Goal: Task Accomplishment & Management: Manage account settings

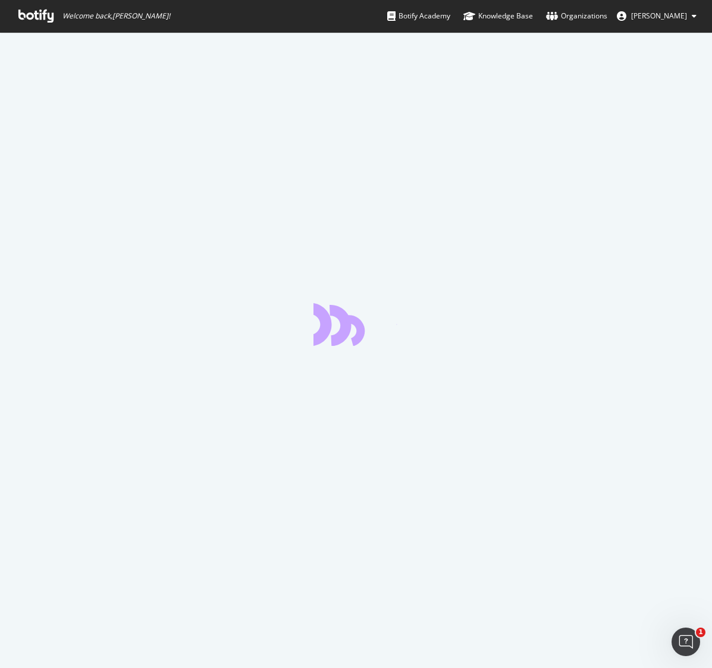
click at [39, 14] on icon at bounding box center [35, 16] width 35 height 13
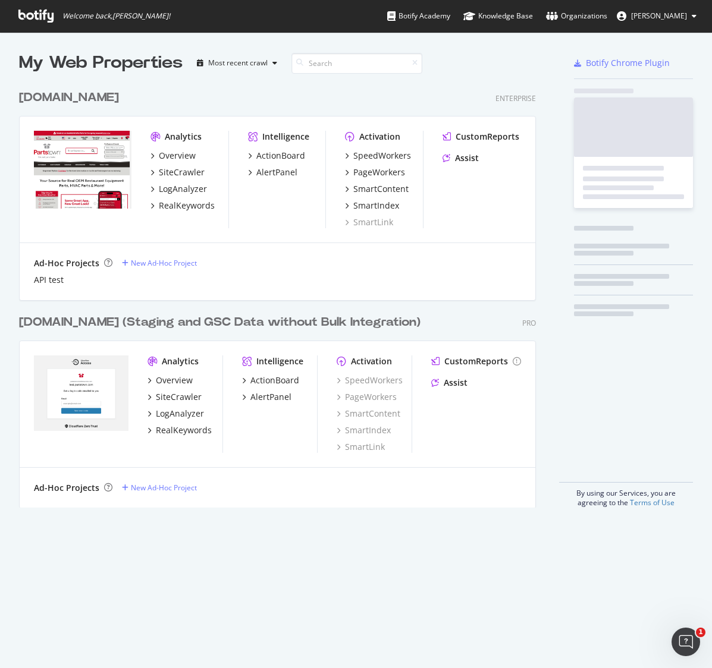
scroll to position [433, 526]
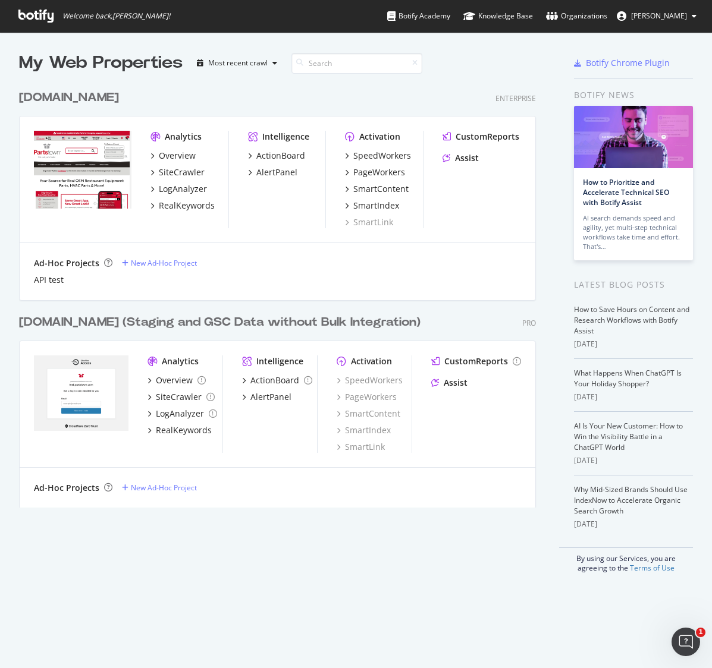
click at [90, 96] on div "[DOMAIN_NAME]" at bounding box center [69, 97] width 100 height 17
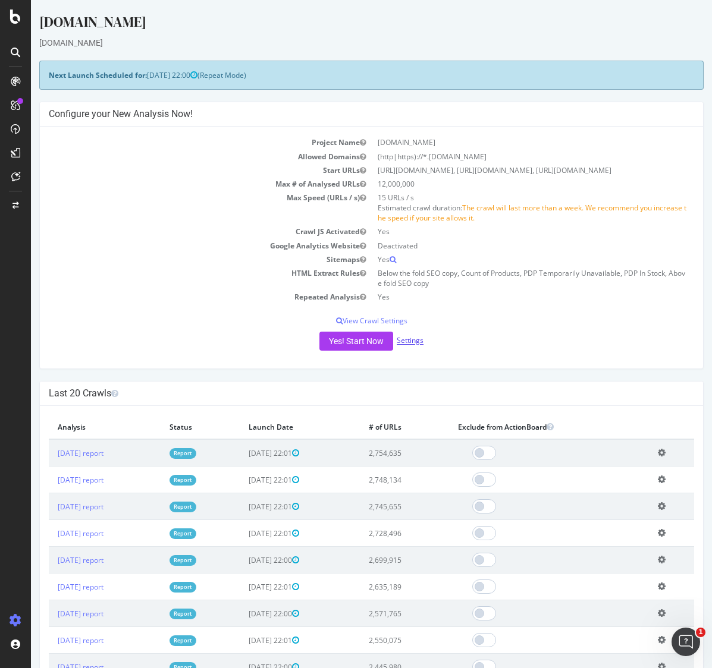
click at [410, 341] on link "Settings" at bounding box center [409, 341] width 27 height 10
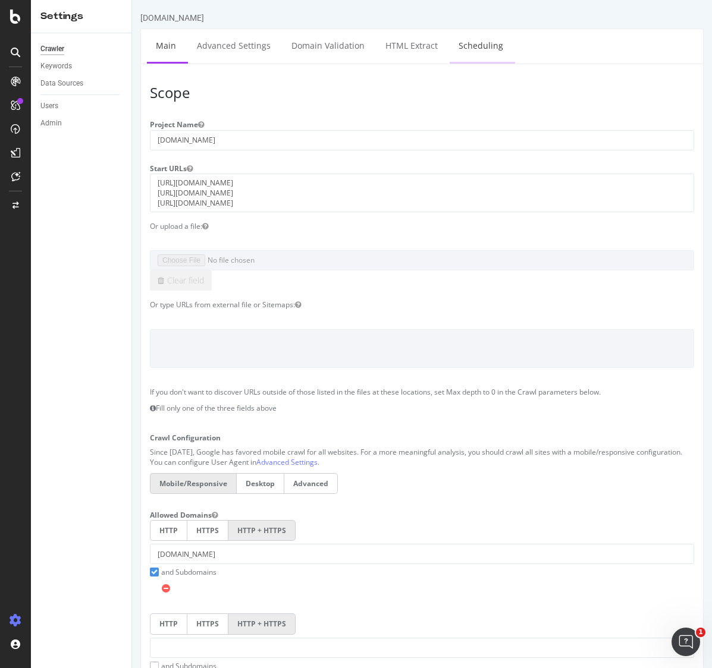
click at [480, 43] on link "Scheduling" at bounding box center [480, 45] width 62 height 33
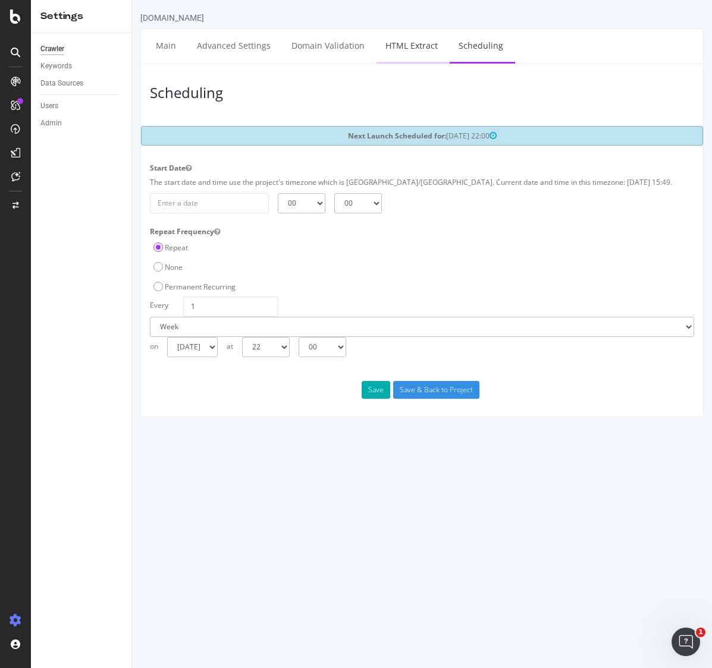
click at [405, 45] on link "HTML Extract" at bounding box center [411, 45] width 70 height 33
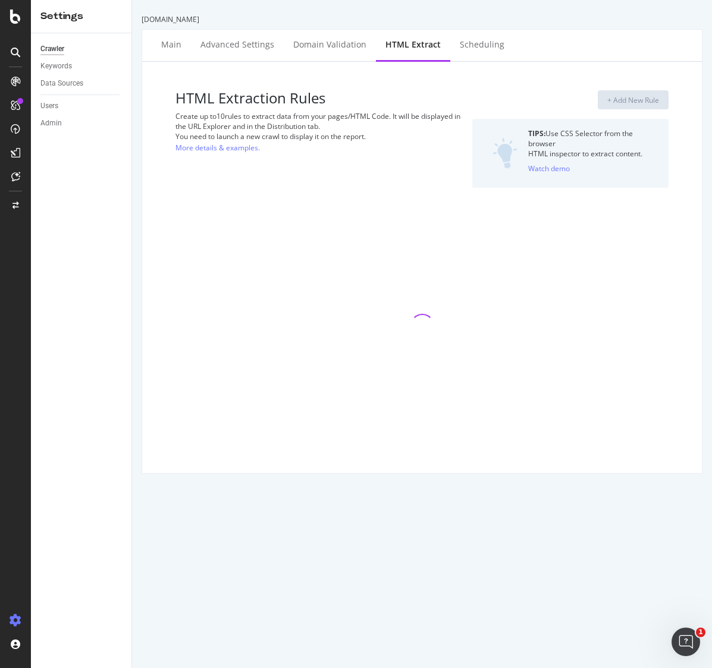
select select "exist"
select select "i"
select select "exist"
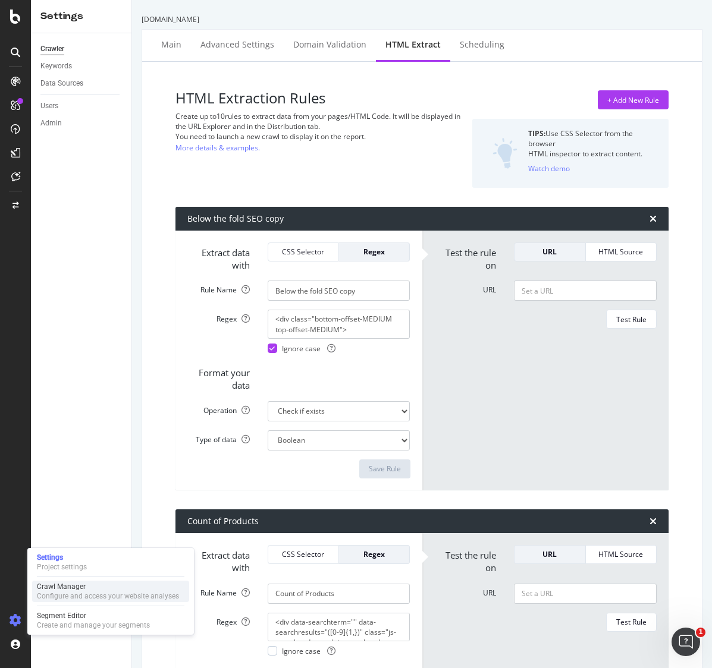
click at [58, 595] on div "Configure and access your website analyses" at bounding box center [108, 596] width 142 height 10
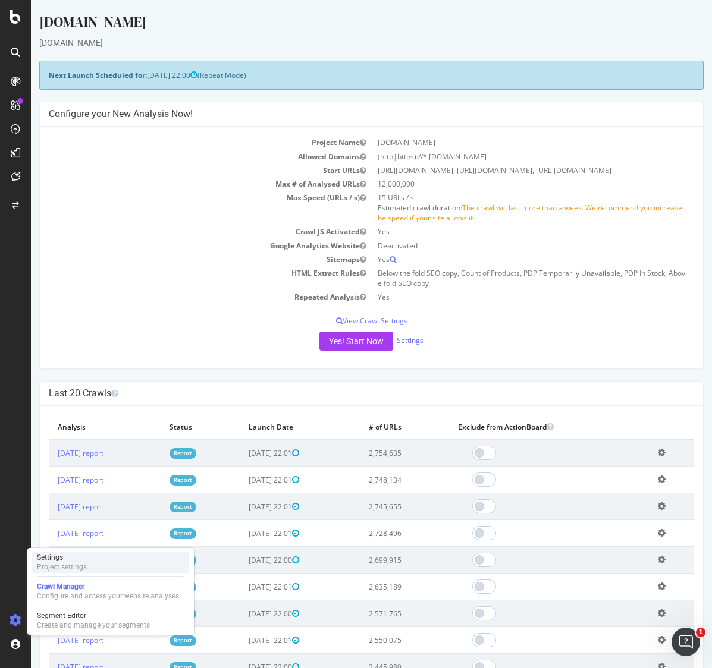
click at [52, 559] on div "Settings" at bounding box center [62, 558] width 50 height 10
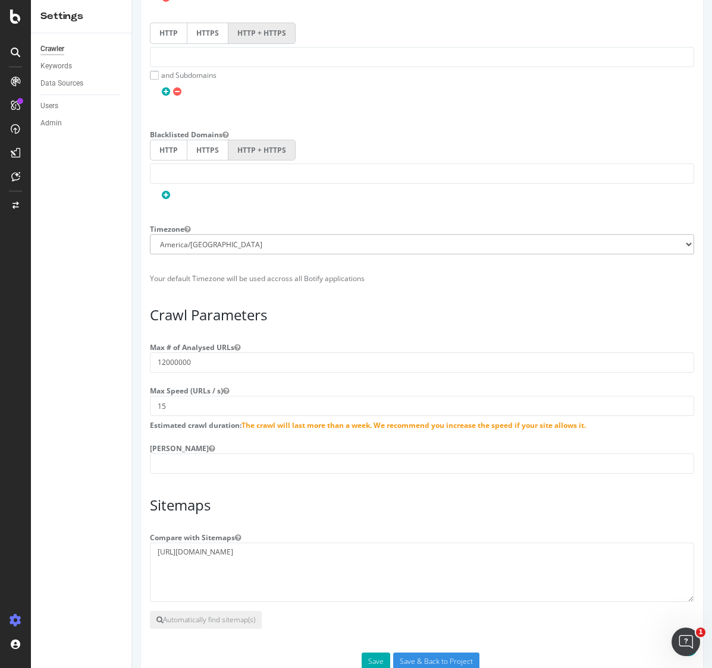
scroll to position [634, 0]
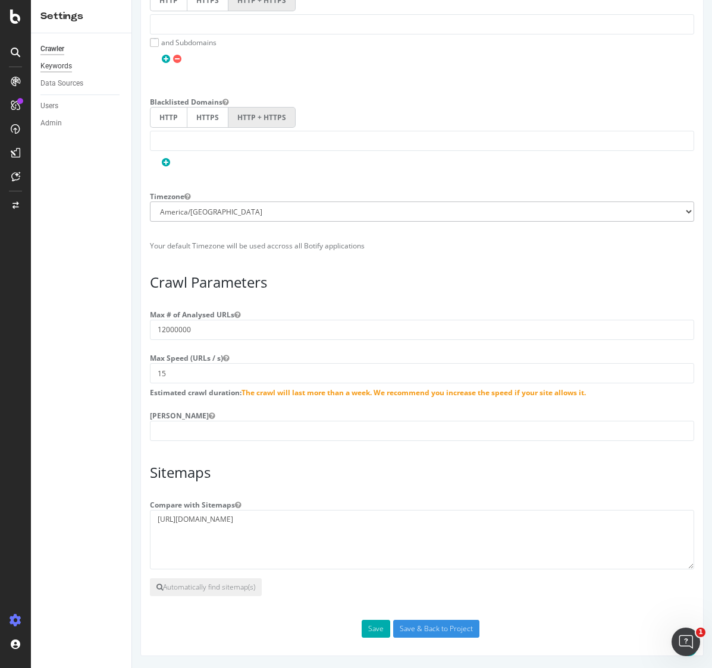
click at [50, 68] on div "Keywords" at bounding box center [56, 66] width 32 height 12
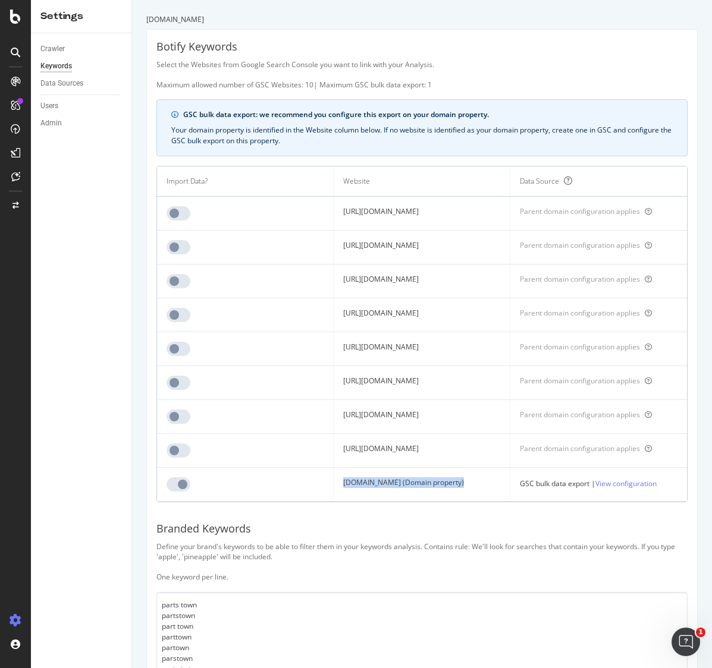
drag, startPoint x: 451, startPoint y: 545, endPoint x: 299, endPoint y: 544, distance: 151.6
click at [333, 502] on td "[DOMAIN_NAME] (Domain property)" at bounding box center [421, 485] width 177 height 34
copy td "[DOMAIN_NAME] (Domain property)"
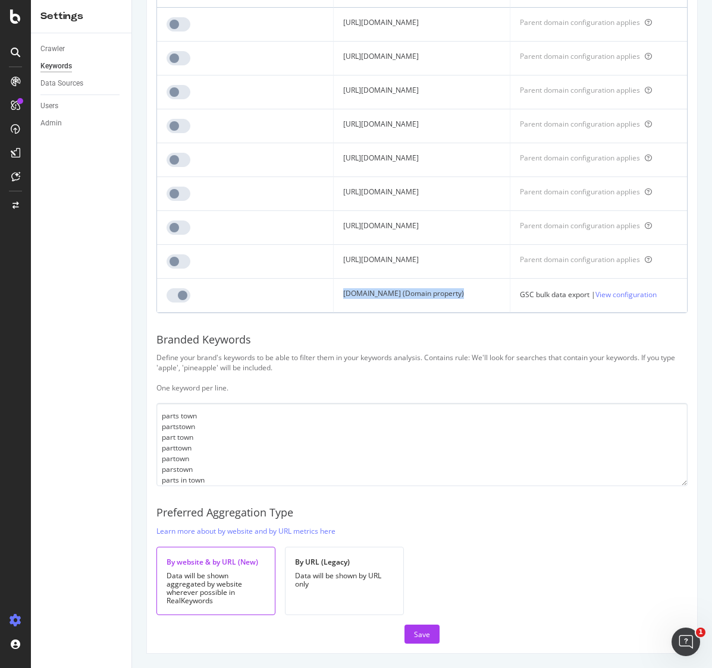
scroll to position [255, 0]
click at [71, 159] on div "AlertPanel" at bounding box center [63, 158] width 38 height 12
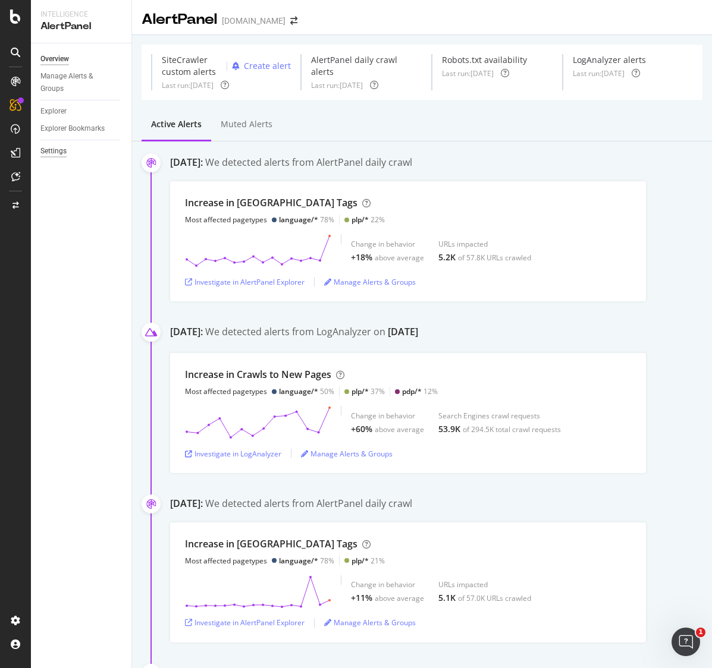
click at [61, 149] on div "Settings" at bounding box center [53, 151] width 26 height 12
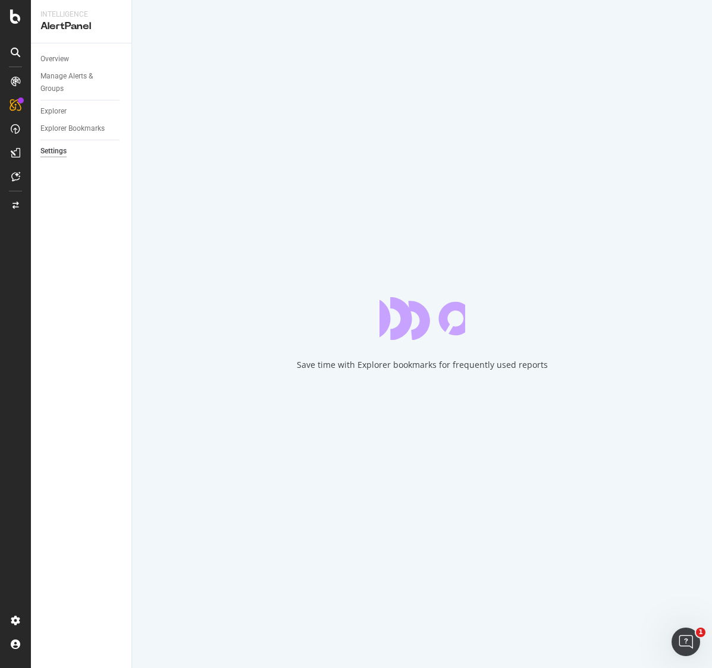
select select "22"
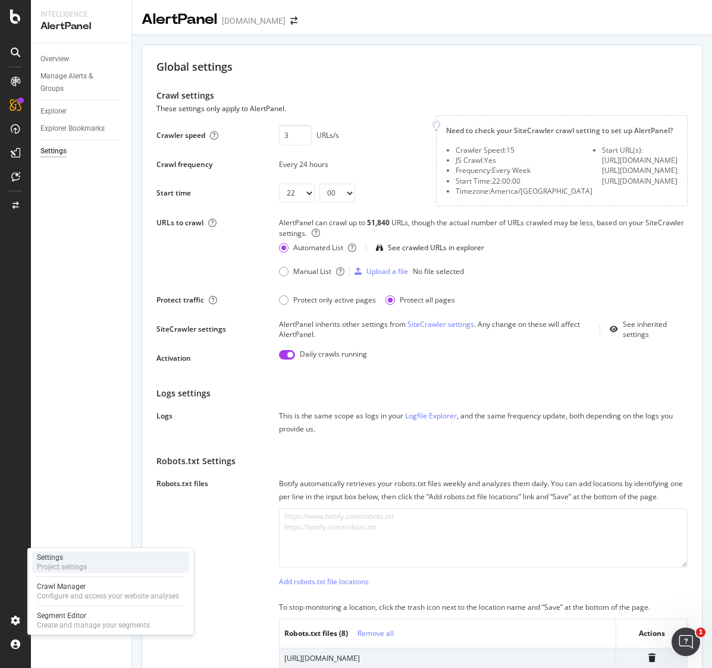
click at [76, 567] on div "Project settings" at bounding box center [62, 567] width 50 height 10
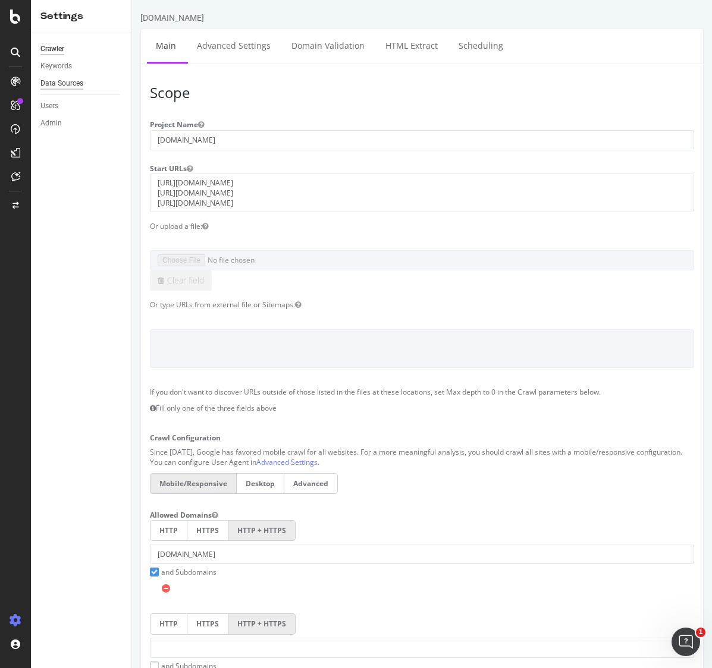
click at [80, 85] on div "Data Sources" at bounding box center [61, 83] width 43 height 12
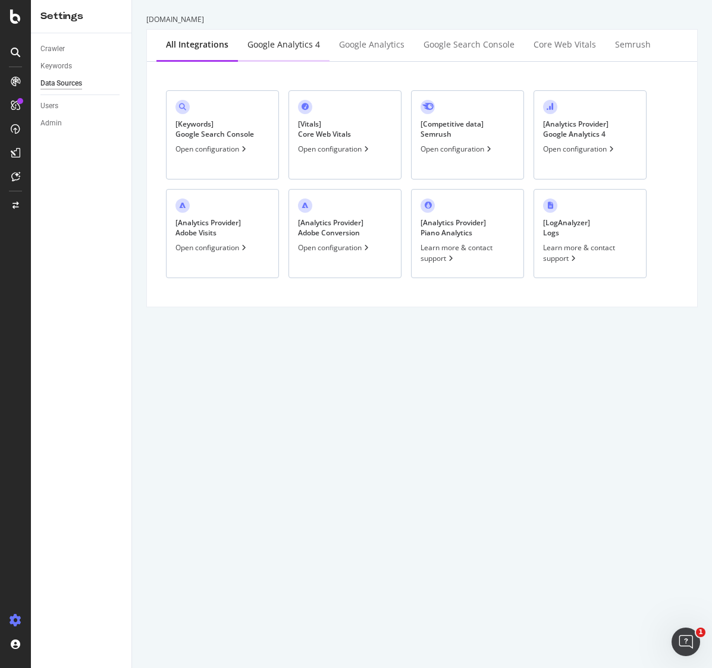
click at [291, 42] on div "Google Analytics 4" at bounding box center [283, 45] width 73 height 12
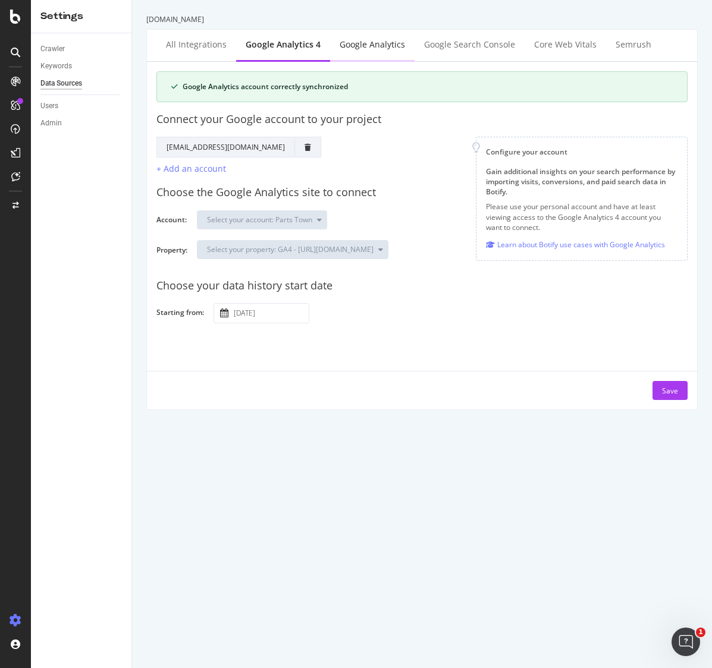
click at [364, 44] on div "Google Analytics" at bounding box center [371, 45] width 65 height 12
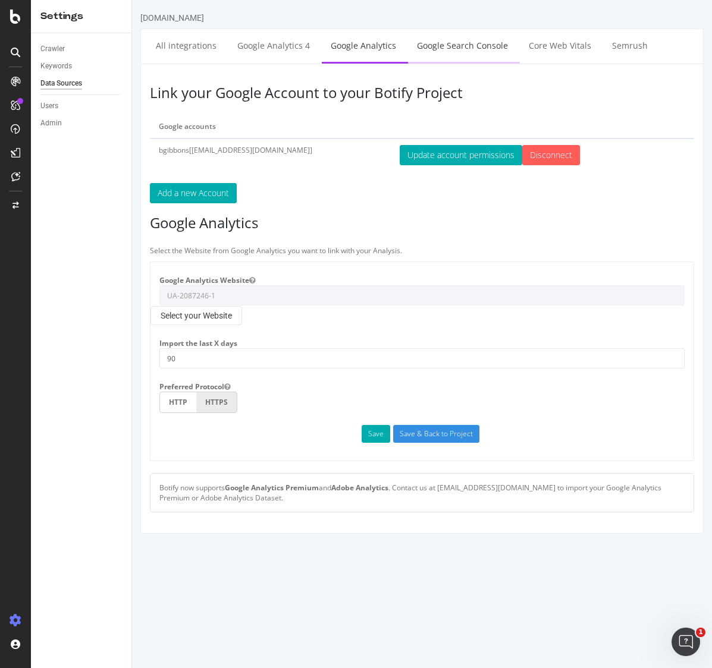
click at [462, 48] on link "Google Search Console" at bounding box center [462, 45] width 109 height 33
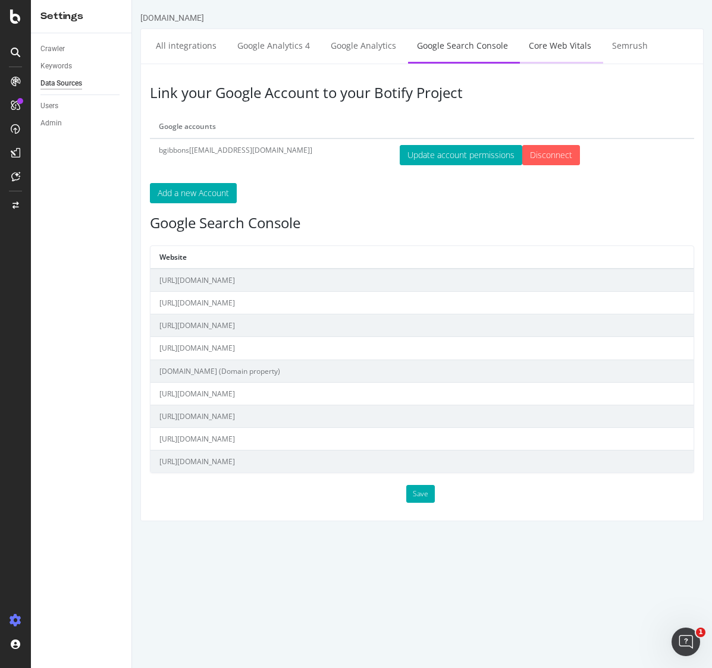
click at [555, 46] on link "Core Web Vitals" at bounding box center [560, 45] width 80 height 33
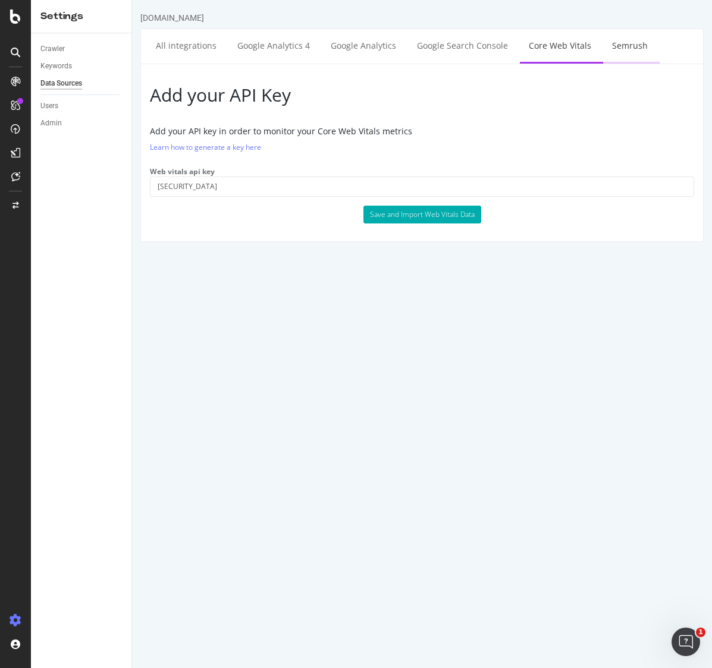
click at [625, 46] on link "Semrush" at bounding box center [630, 45] width 54 height 33
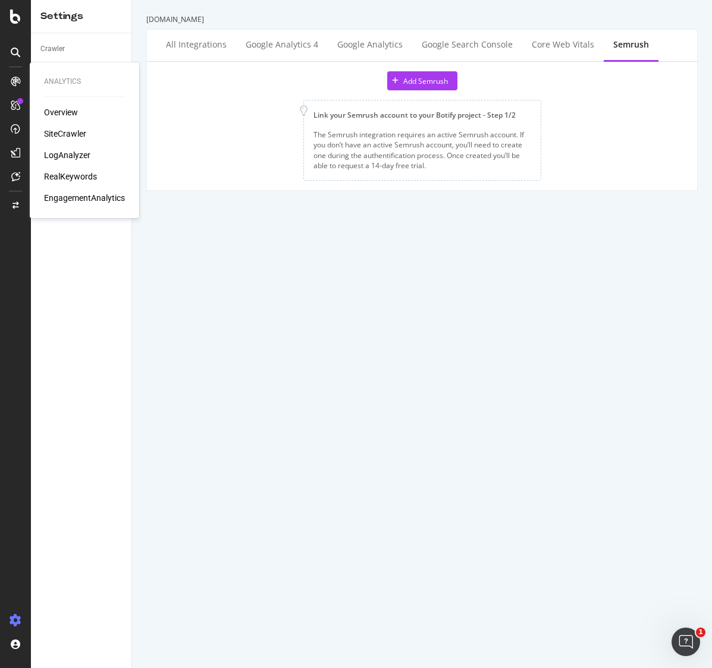
click at [70, 134] on div "SiteCrawler" at bounding box center [65, 134] width 42 height 12
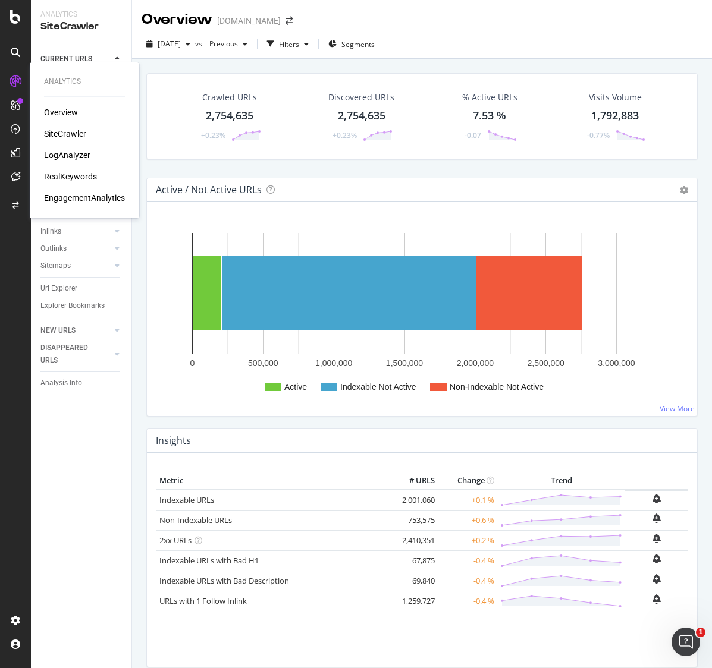
click at [68, 117] on div "Overview" at bounding box center [61, 112] width 34 height 12
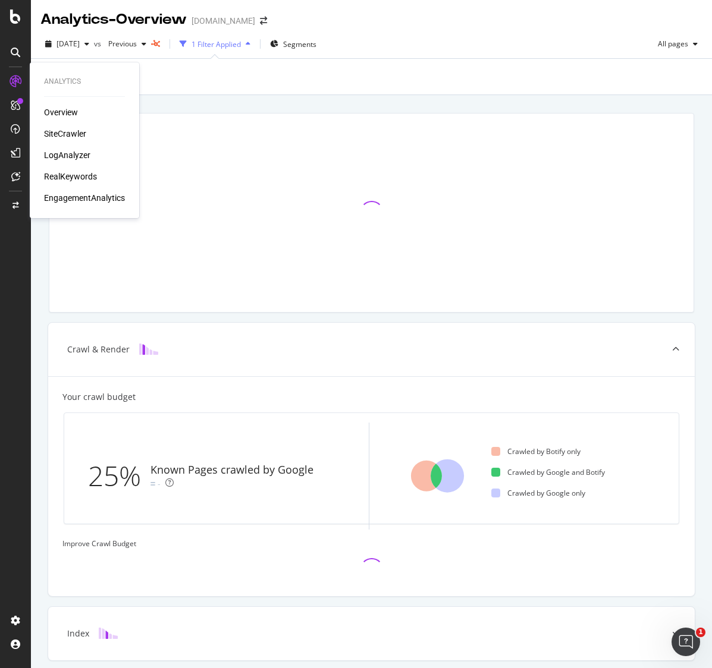
click at [100, 199] on div "EngagementAnalytics" at bounding box center [84, 198] width 81 height 12
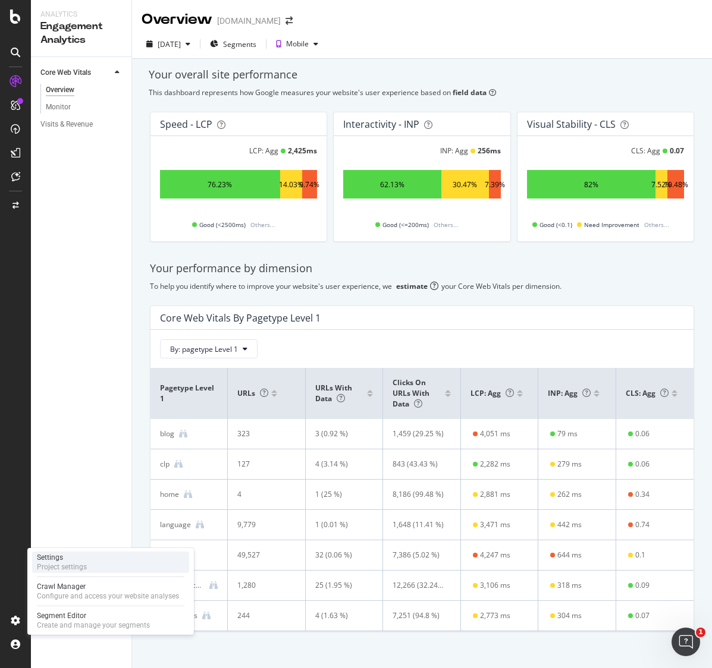
click at [58, 560] on div "Settings" at bounding box center [62, 558] width 50 height 10
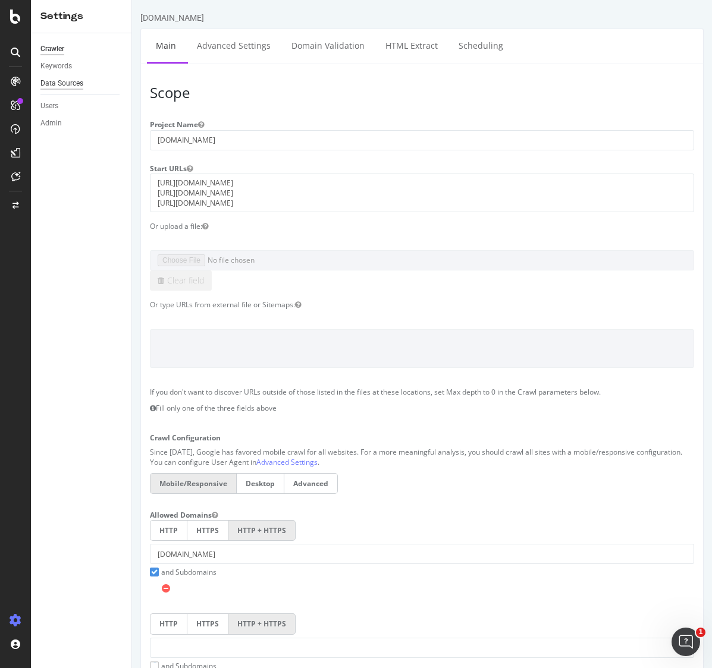
click at [67, 83] on div "Data Sources" at bounding box center [61, 83] width 43 height 12
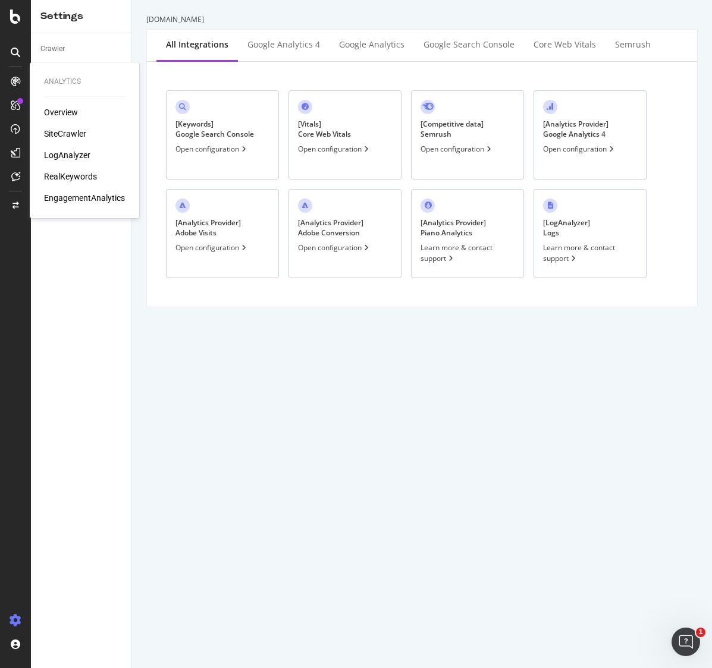
click at [78, 155] on div "LogAnalyzer" at bounding box center [67, 155] width 46 height 12
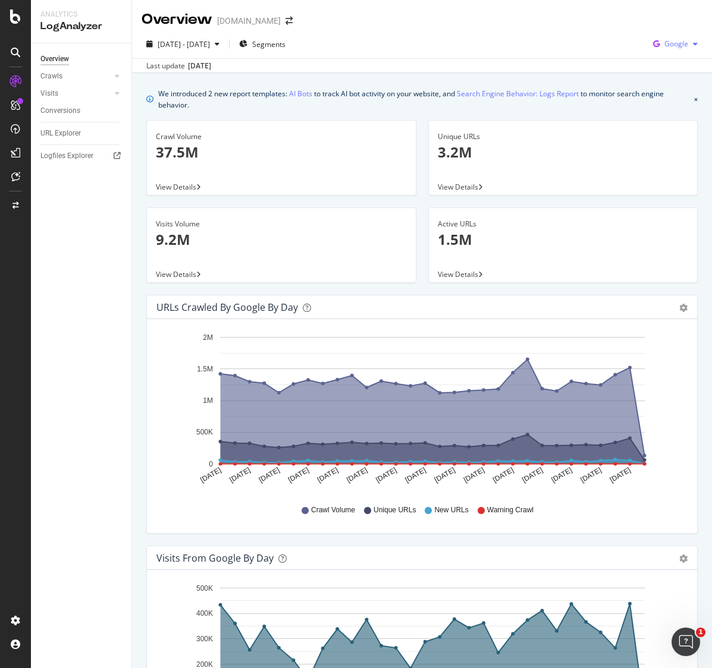
click at [670, 42] on span "Google" at bounding box center [676, 44] width 24 height 10
click at [665, 108] on span "OpenAI" at bounding box center [676, 111] width 44 height 11
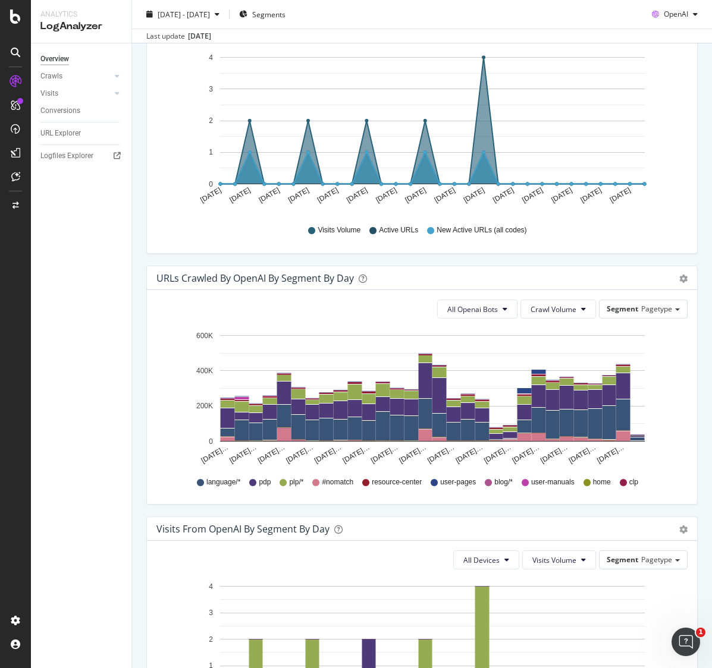
scroll to position [533, 0]
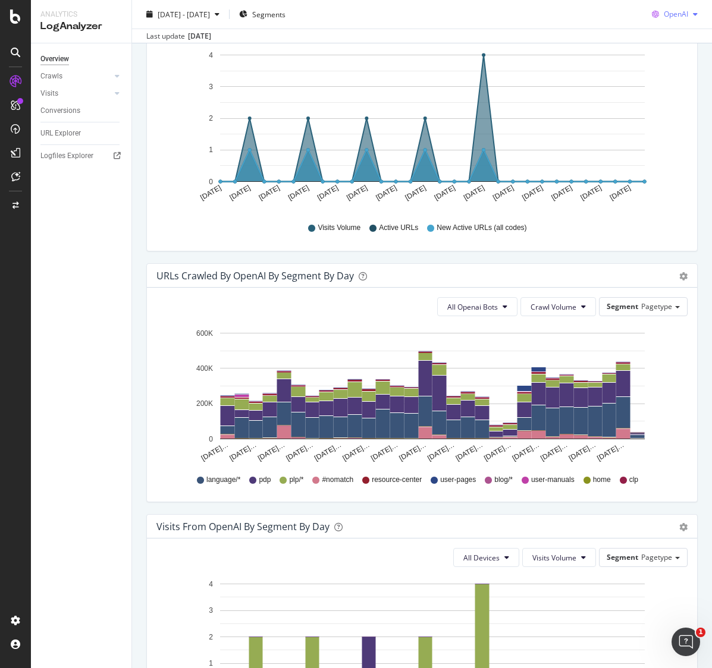
click at [675, 15] on span "OpenAI" at bounding box center [675, 14] width 24 height 10
click at [682, 102] on span "Other AI Bots" at bounding box center [676, 104] width 44 height 11
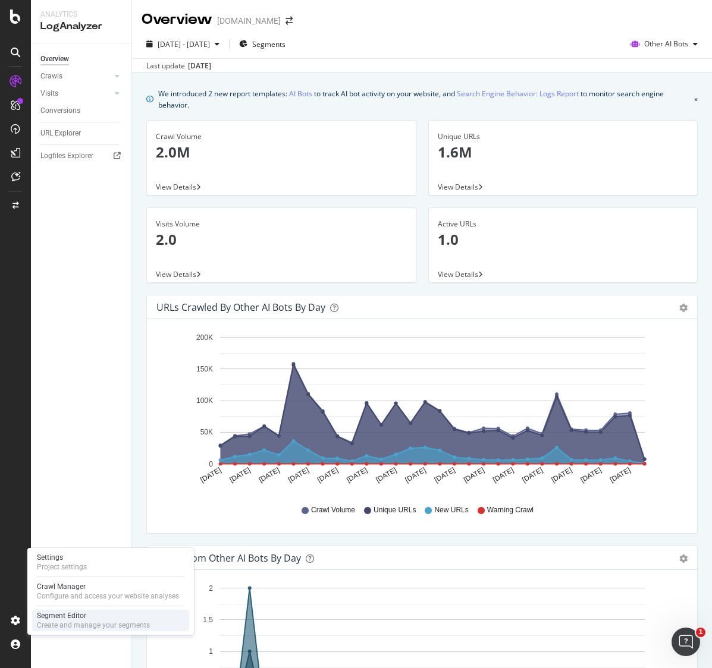
click at [49, 619] on div "Segment Editor" at bounding box center [93, 616] width 113 height 10
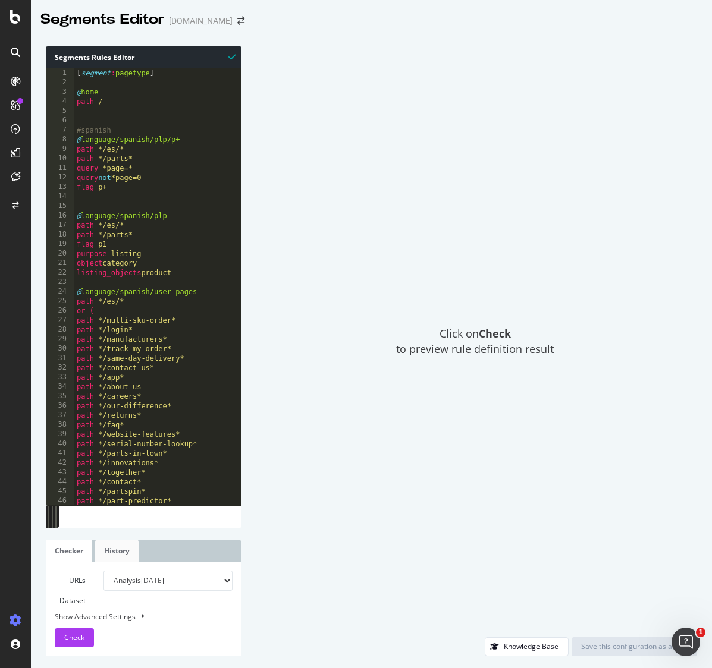
click at [119, 549] on link "History" at bounding box center [116, 551] width 43 height 22
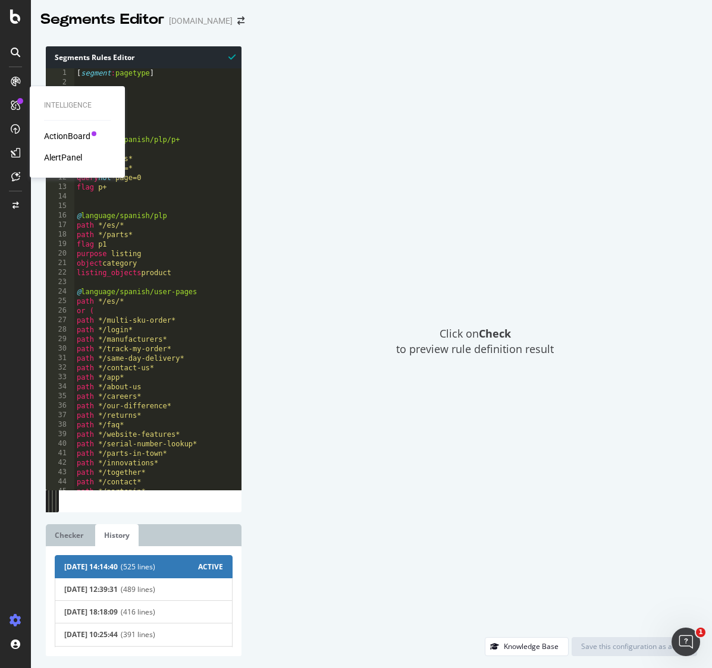
click at [71, 158] on div "AlertPanel" at bounding box center [63, 158] width 38 height 12
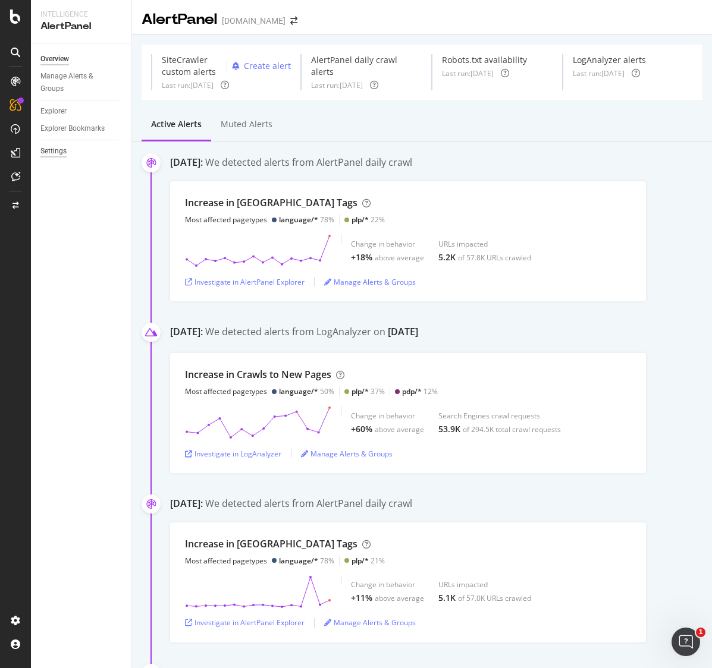
click at [59, 149] on div "Settings" at bounding box center [53, 151] width 26 height 12
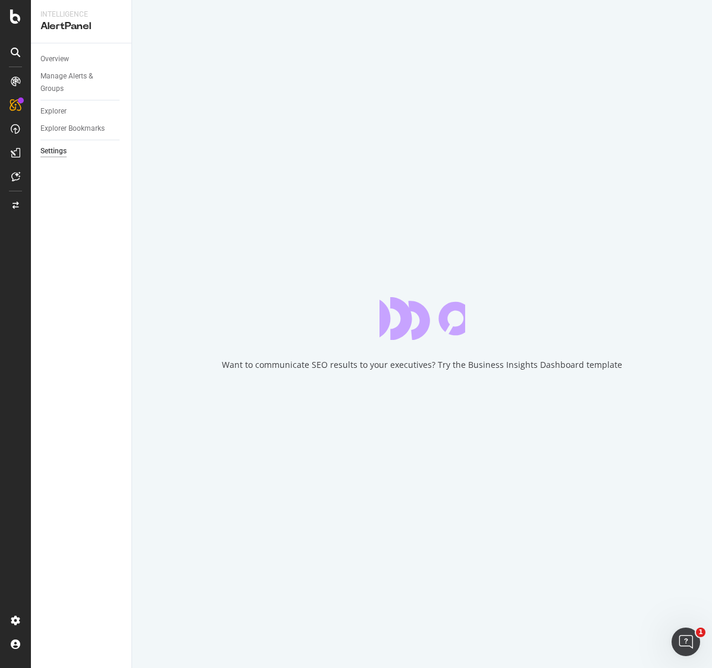
select select "22"
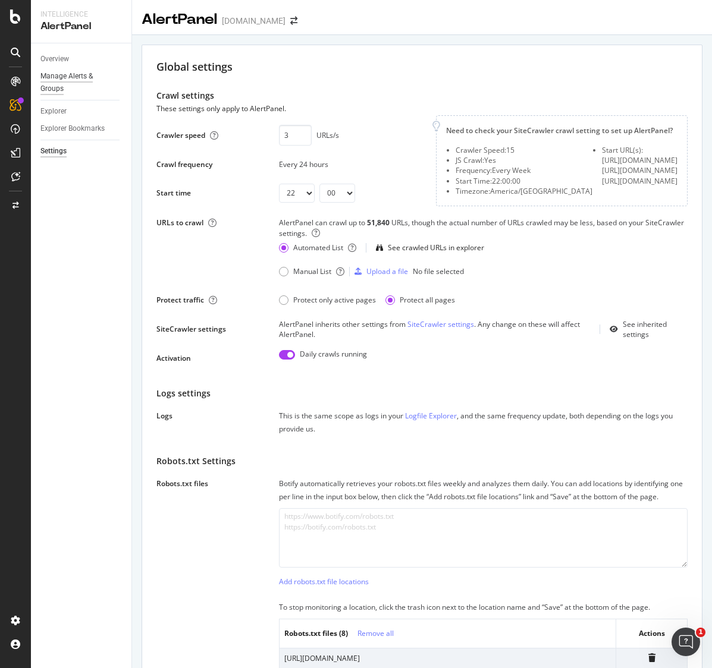
click at [65, 77] on div "Manage Alerts & Groups" at bounding box center [75, 82] width 71 height 25
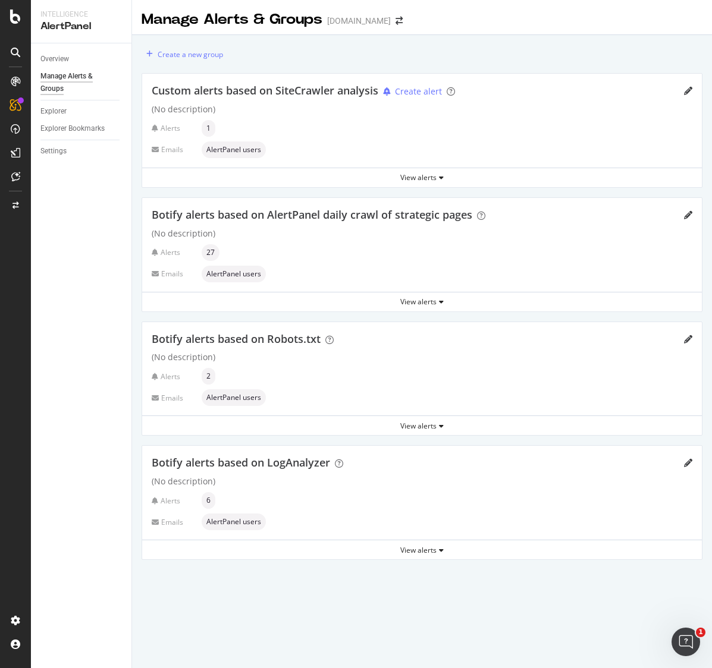
click at [55, 89] on div "Manage Alerts & Groups" at bounding box center [75, 82] width 71 height 25
click at [64, 149] on div "Settings" at bounding box center [53, 151] width 26 height 12
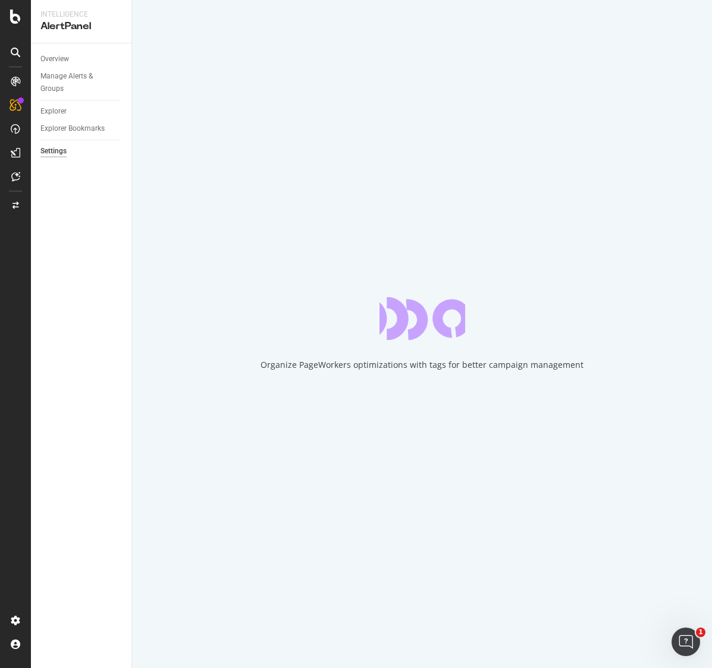
select select "22"
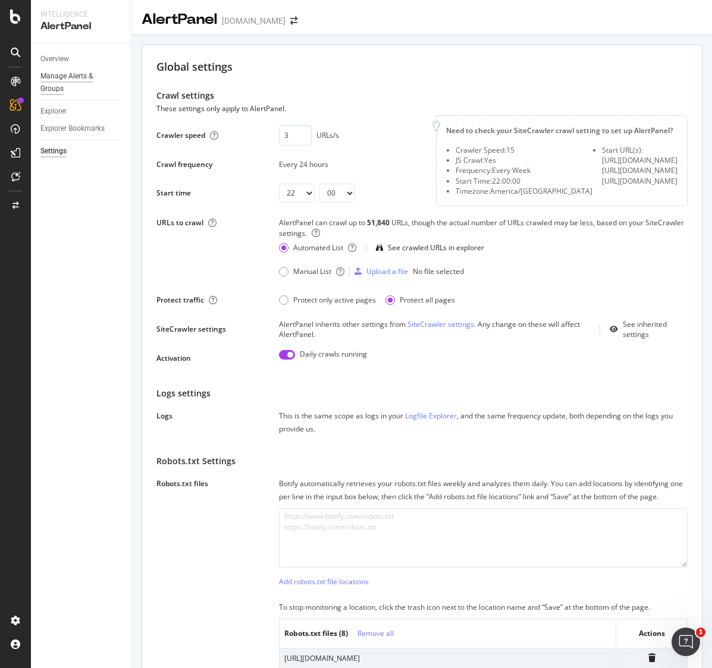
click at [73, 75] on div "Manage Alerts & Groups" at bounding box center [75, 82] width 71 height 25
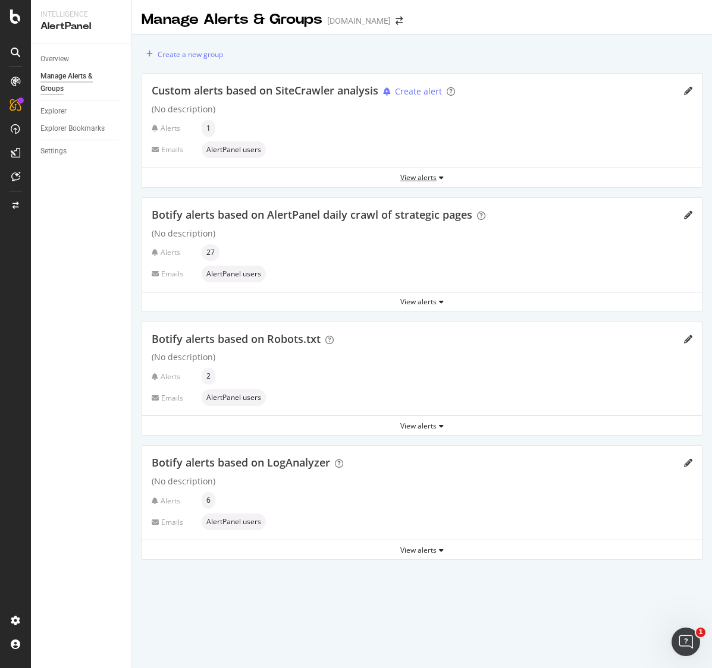
click at [417, 175] on div "View alerts" at bounding box center [421, 177] width 559 height 10
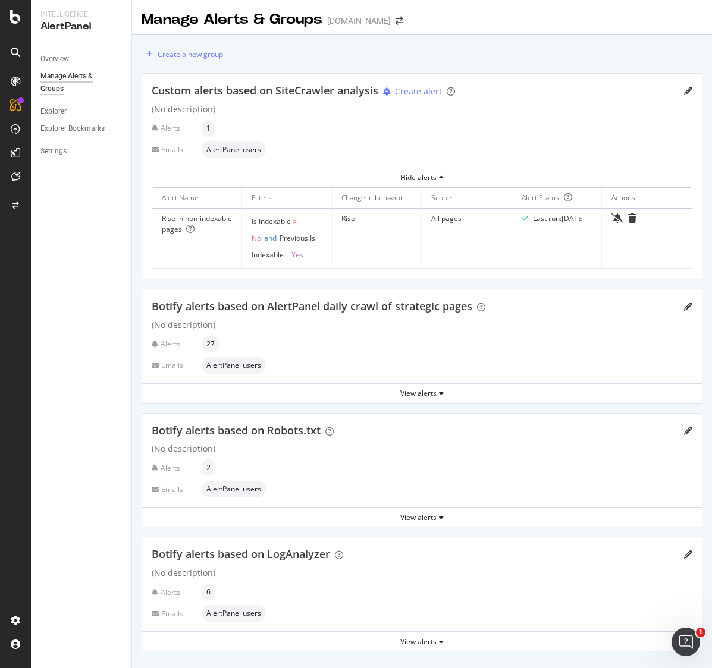
click at [202, 54] on div "Create a new group" at bounding box center [190, 54] width 65 height 10
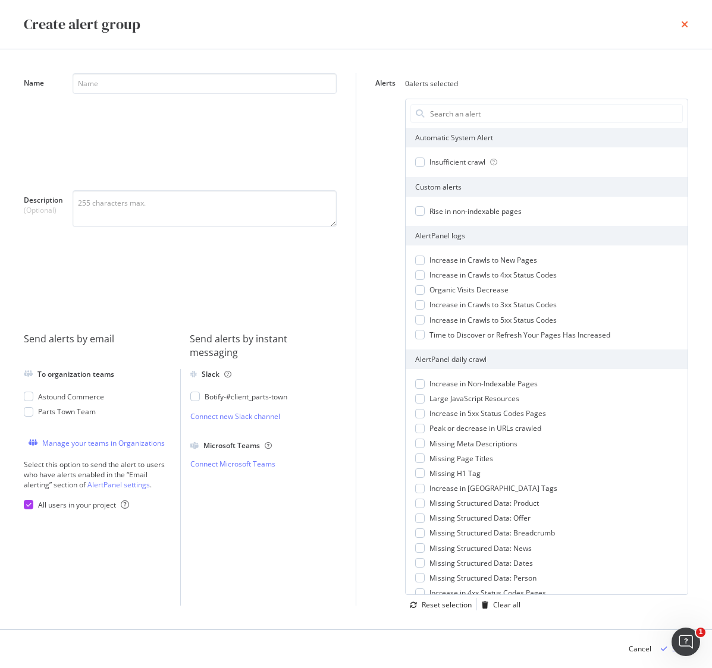
click at [684, 24] on icon "times" at bounding box center [684, 25] width 7 height 10
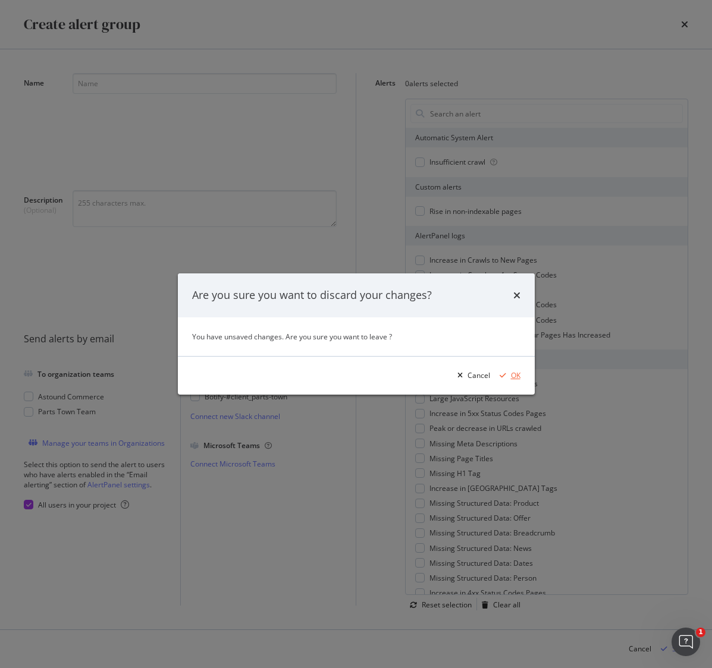
click at [513, 373] on div "OK" at bounding box center [516, 375] width 10 height 10
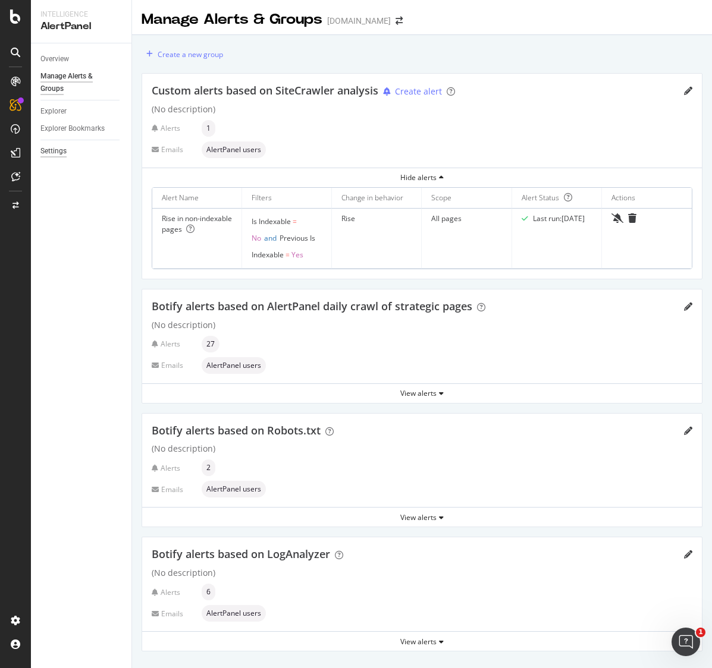
click at [57, 152] on div "Settings" at bounding box center [53, 151] width 26 height 12
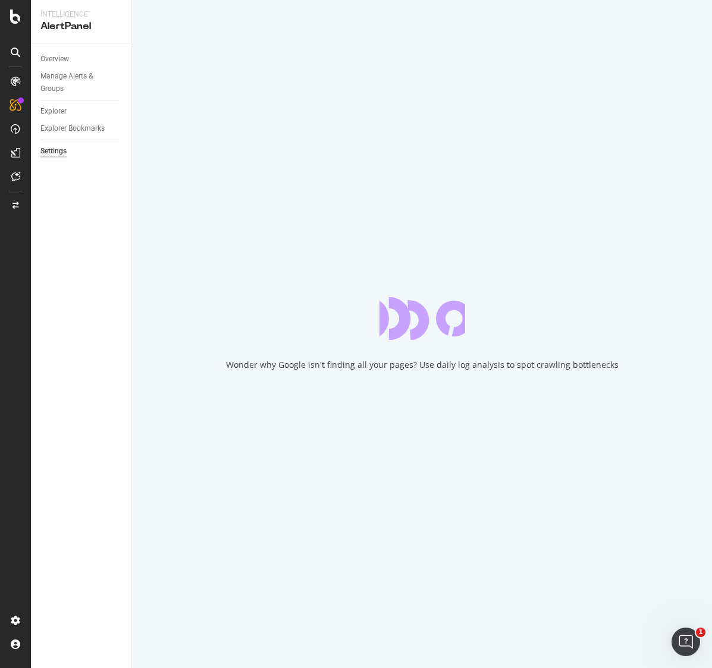
select select "22"
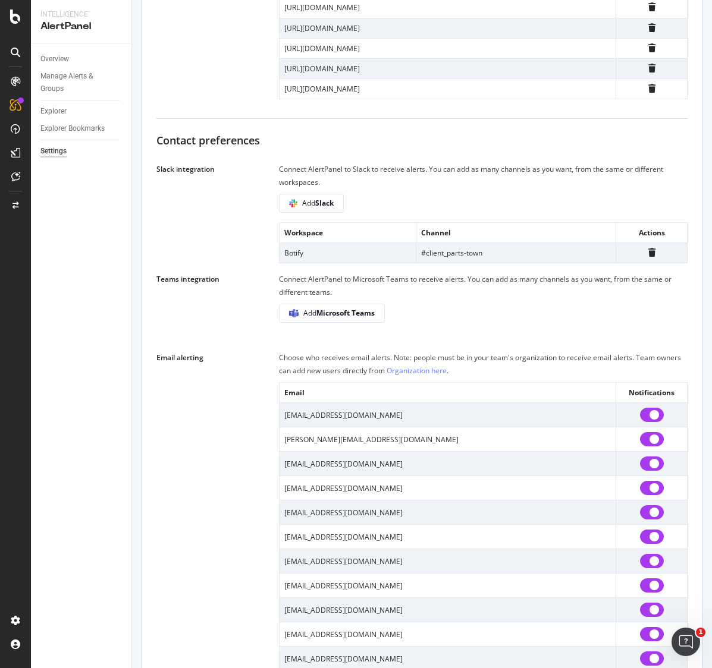
scroll to position [715, 0]
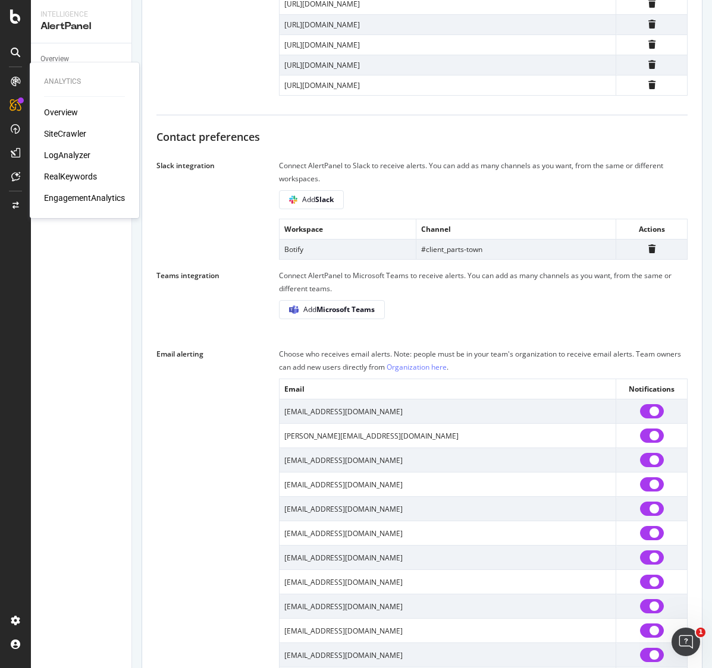
click at [66, 174] on div "RealKeywords" at bounding box center [70, 177] width 53 height 12
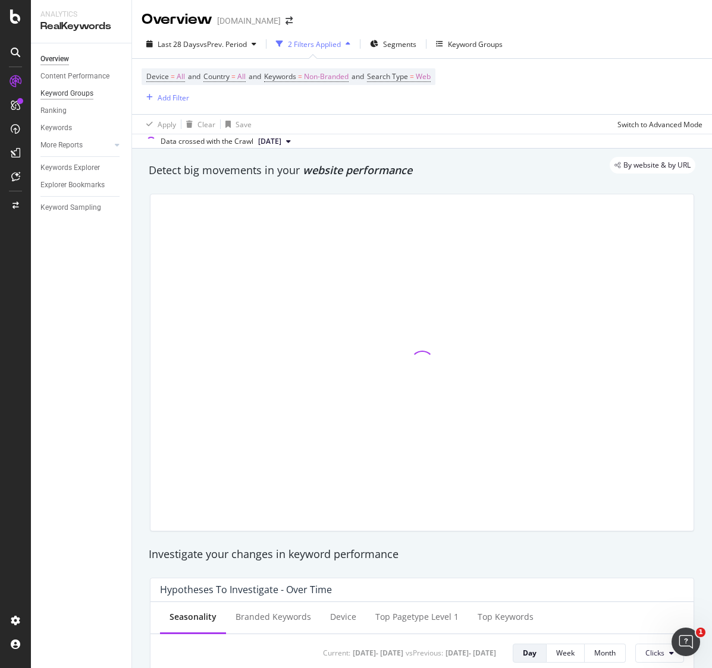
click at [84, 95] on div "Keyword Groups" at bounding box center [66, 93] width 53 height 12
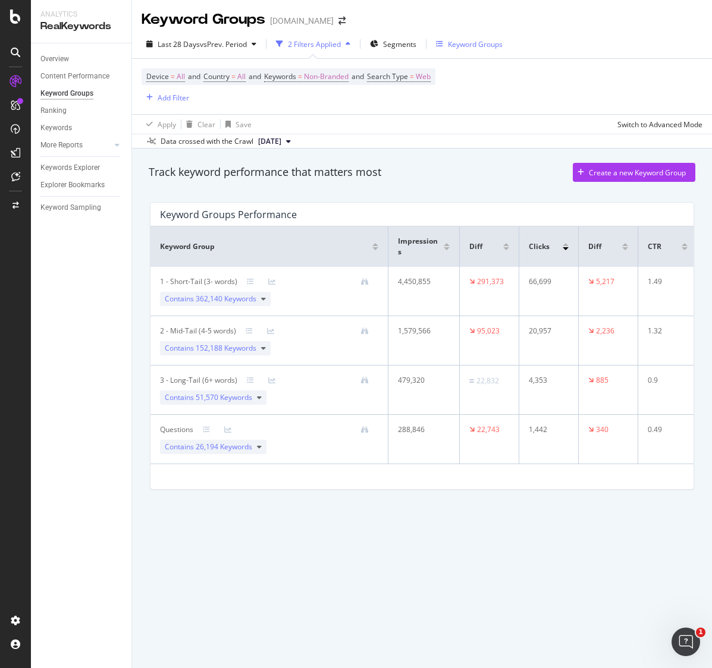
click at [454, 45] on div "Keyword Groups" at bounding box center [475, 44] width 55 height 10
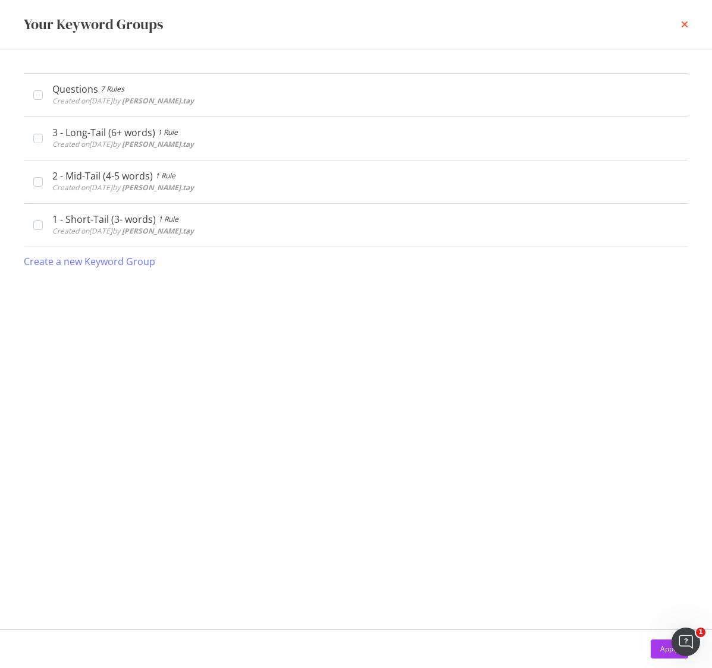
click at [685, 23] on icon "times" at bounding box center [684, 25] width 7 height 10
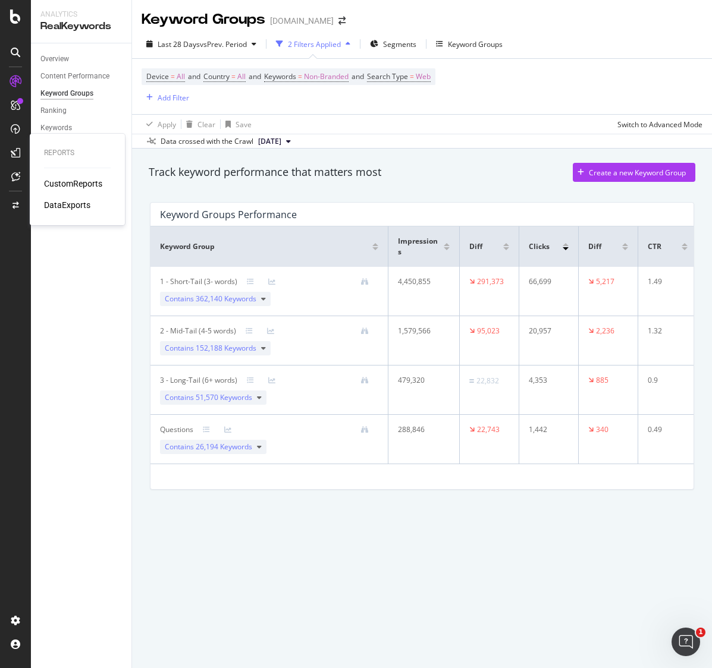
click at [85, 206] on div "DataExports" at bounding box center [67, 205] width 46 height 12
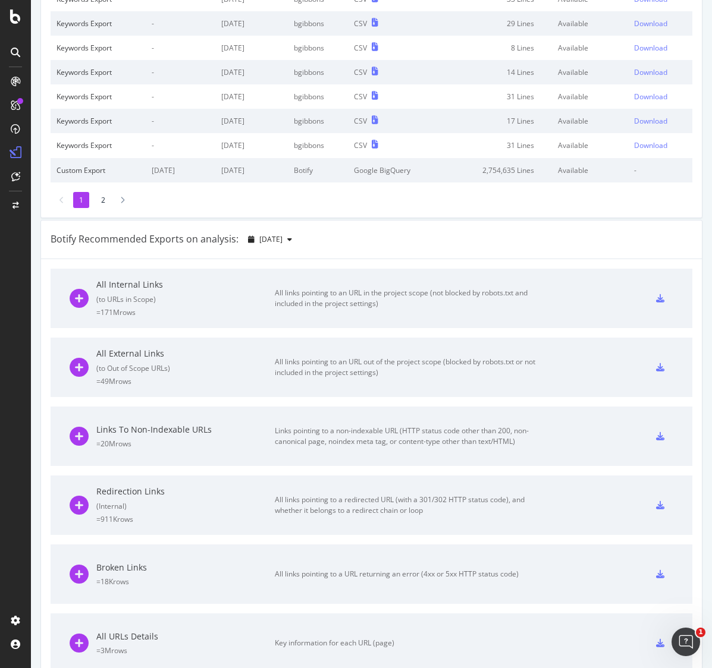
scroll to position [180, 0]
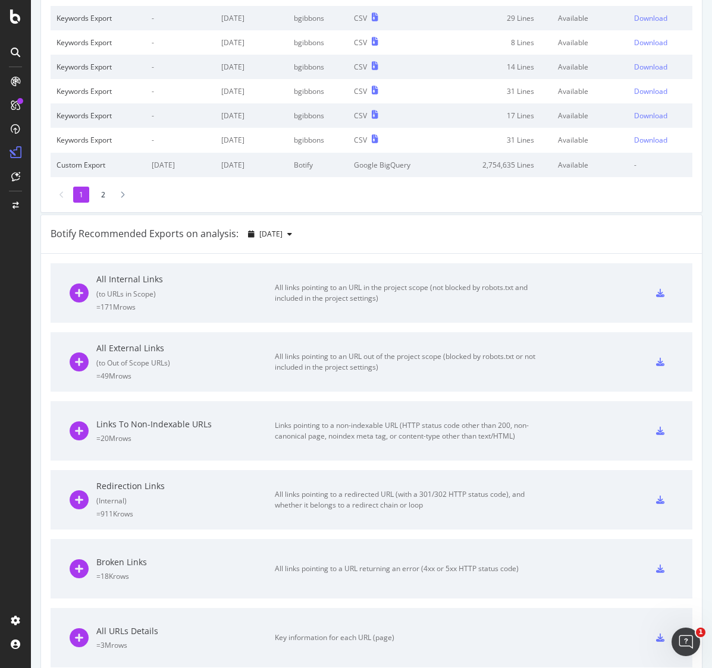
click at [101, 192] on li "2" at bounding box center [103, 195] width 16 height 16
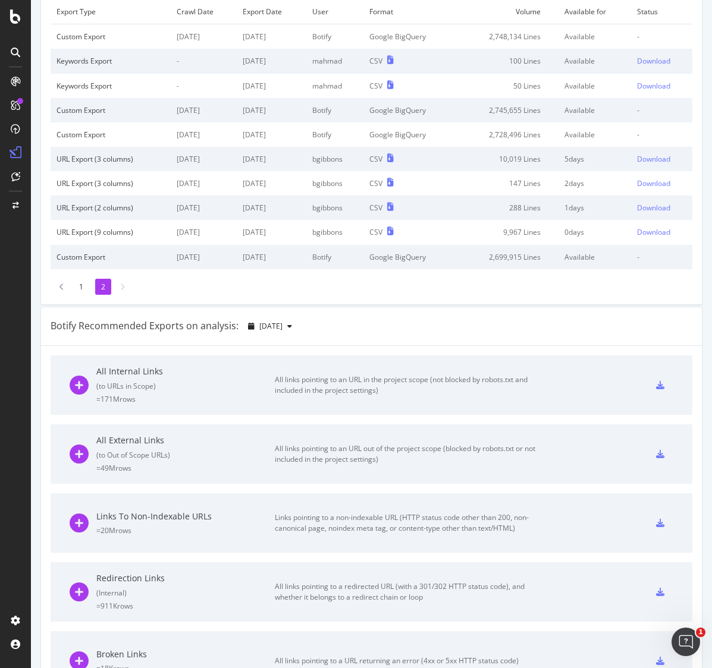
scroll to position [0, 0]
